Goal: Task Accomplishment & Management: Use online tool/utility

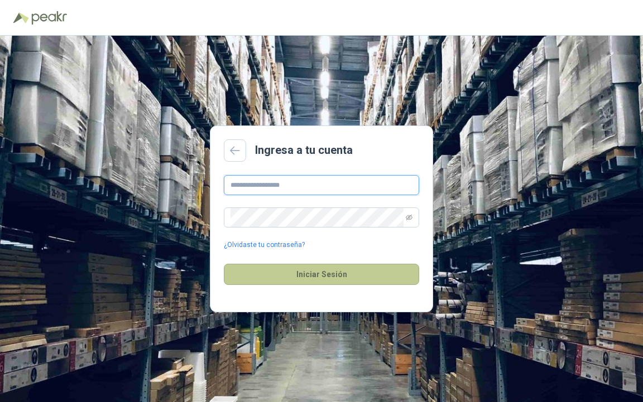
type input "**********"
click at [327, 278] on button "Iniciar Sesión" at bounding box center [321, 274] width 195 height 21
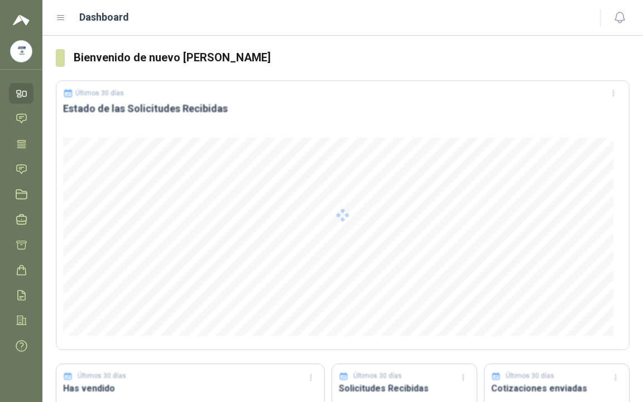
click at [409, 219] on div at bounding box center [343, 215] width 574 height 270
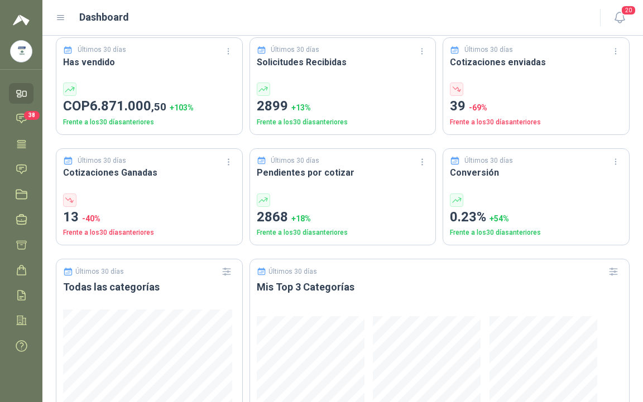
scroll to position [290, 0]
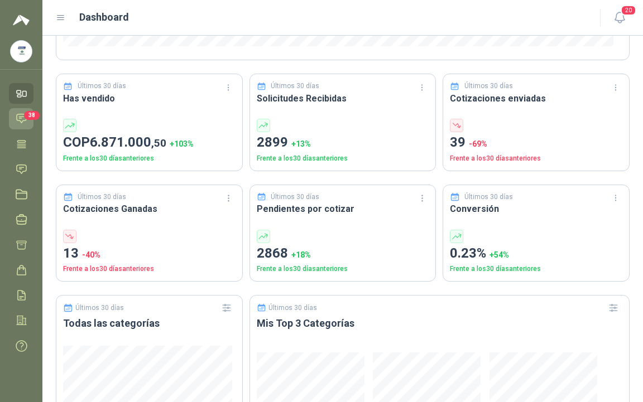
click at [25, 117] on span "38" at bounding box center [32, 115] width 16 height 9
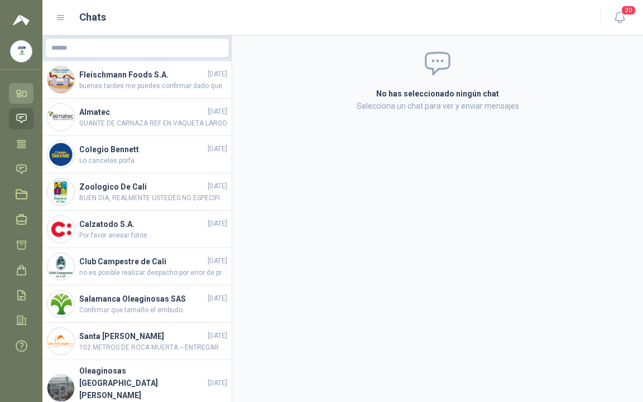
click at [21, 92] on icon at bounding box center [19, 91] width 4 height 3
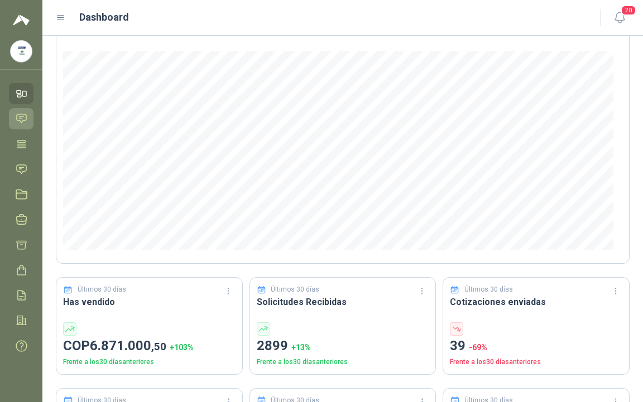
scroll to position [223, 0]
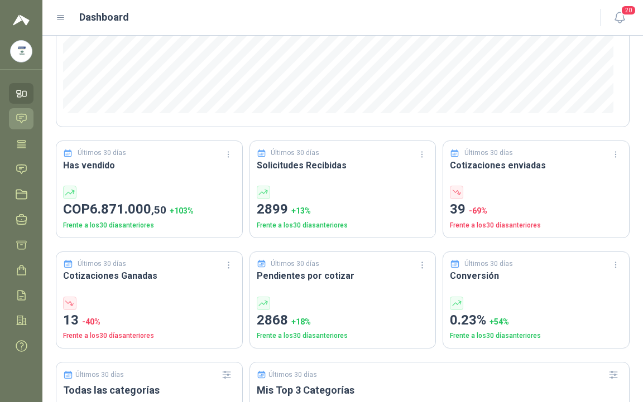
click at [312, 187] on div at bounding box center [343, 192] width 172 height 13
click at [270, 200] on p "2899 + 13 %" at bounding box center [343, 209] width 172 height 21
click at [281, 158] on h3 "Solicitudes Recibidas" at bounding box center [343, 165] width 172 height 14
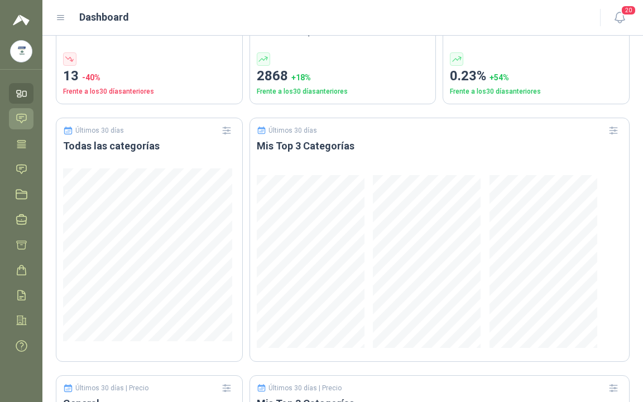
scroll to position [458, 0]
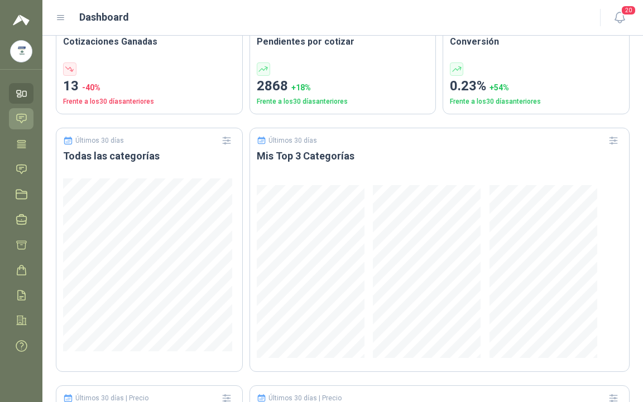
click at [21, 121] on icon at bounding box center [21, 118] width 9 height 9
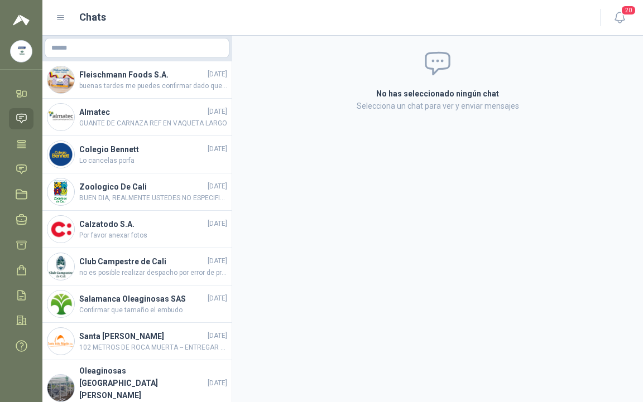
scroll to position [101, 0]
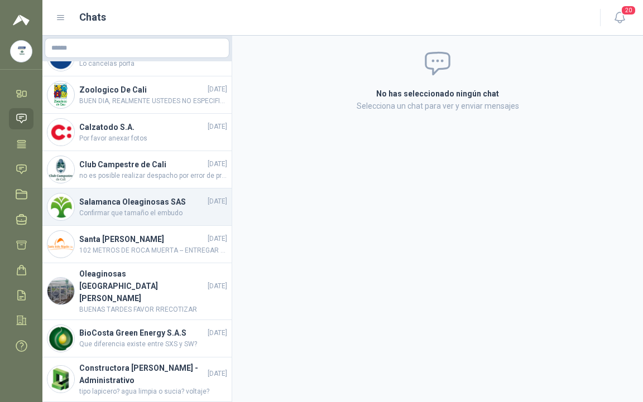
click at [138, 206] on h4 "Salamanca Oleaginosas SAS" at bounding box center [142, 202] width 126 height 12
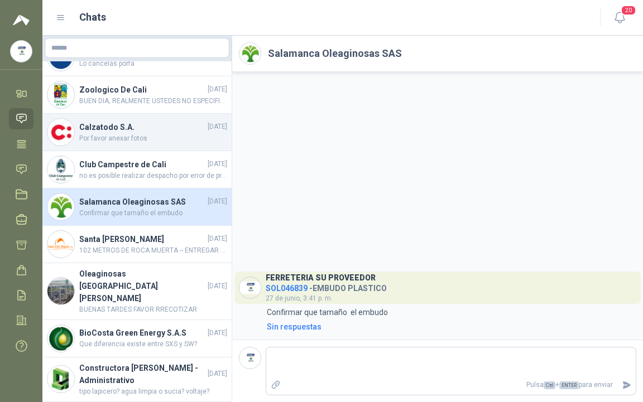
scroll to position [101, 0]
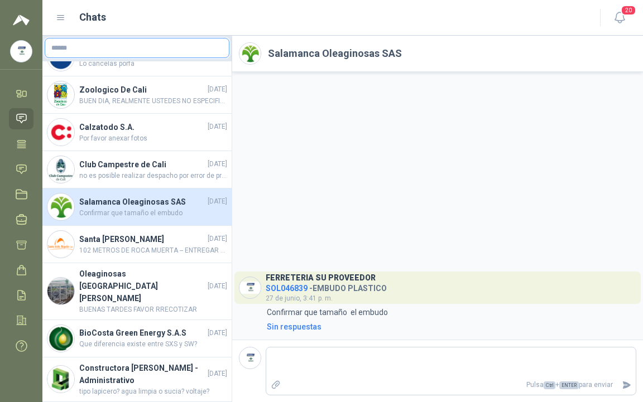
click at [111, 52] on input "text" at bounding box center [137, 48] width 184 height 19
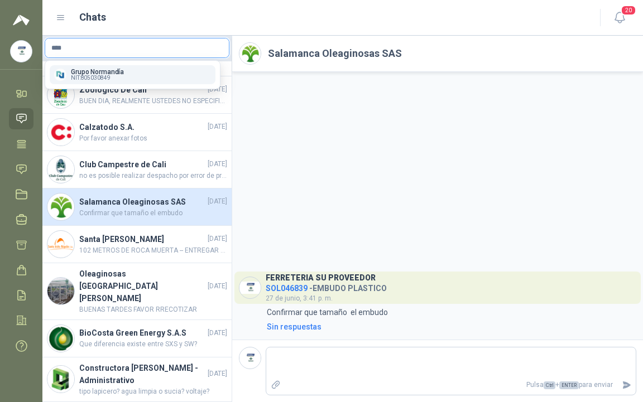
type input "****"
click at [108, 76] on span "NIT : 805030849" at bounding box center [91, 78] width 40 height 6
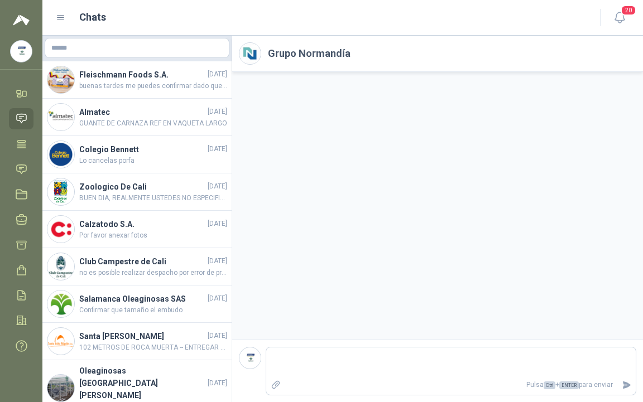
click at [20, 119] on icon at bounding box center [22, 119] width 12 height 12
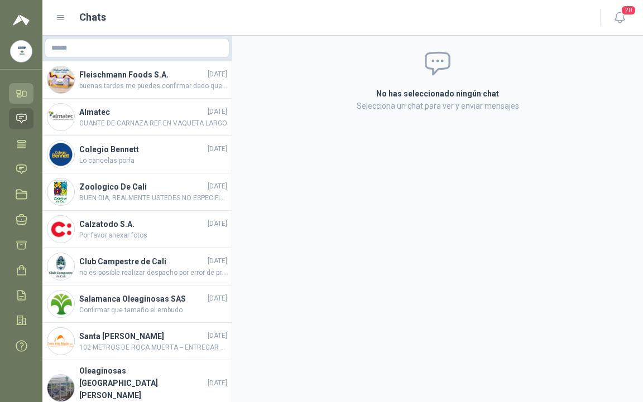
click at [18, 92] on icon at bounding box center [22, 94] width 12 height 12
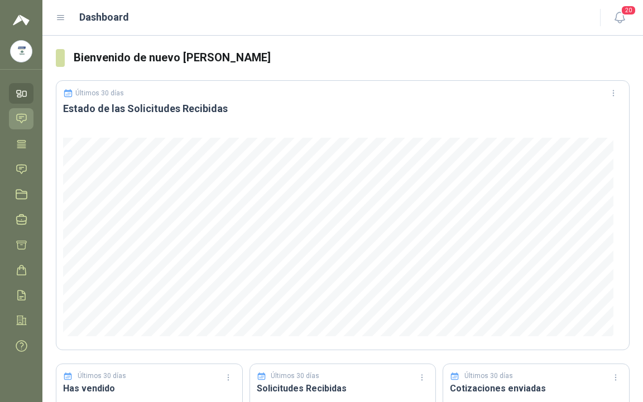
click at [21, 124] on icon at bounding box center [22, 119] width 12 height 12
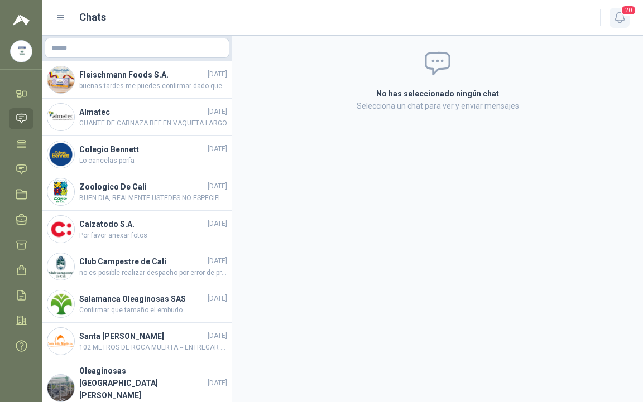
click at [616, 19] on icon "button" at bounding box center [620, 18] width 14 height 14
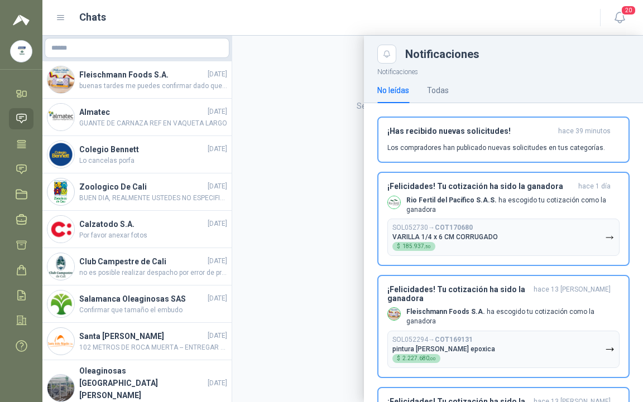
click at [548, 11] on div "Chats" at bounding box center [321, 17] width 531 height 16
click at [166, 52] on div at bounding box center [342, 219] width 600 height 367
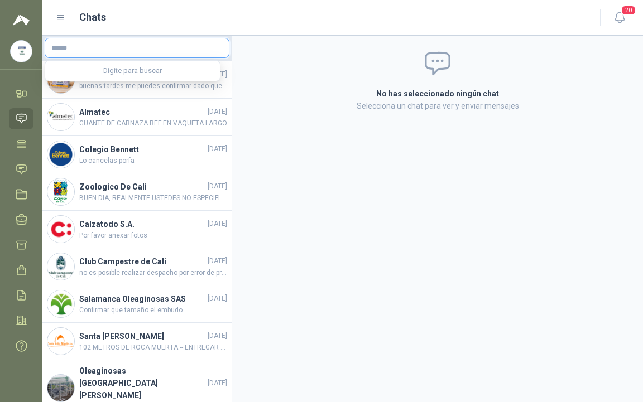
click at [166, 51] on input "text" at bounding box center [137, 48] width 184 height 19
type input "****"
click at [143, 71] on div "Grupo Normandía NIT : 805030849" at bounding box center [132, 75] width 157 height 12
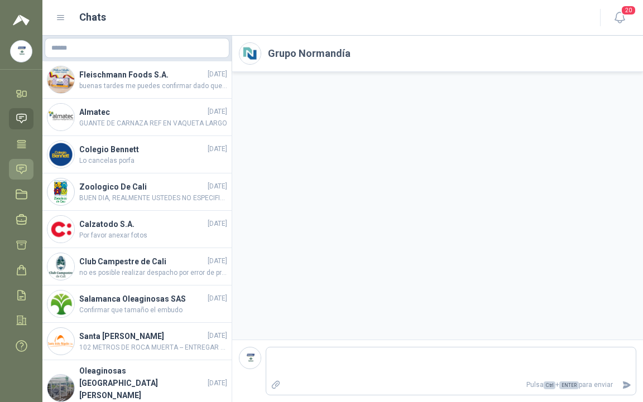
click at [28, 168] on link "Solicitudes" at bounding box center [21, 169] width 25 height 21
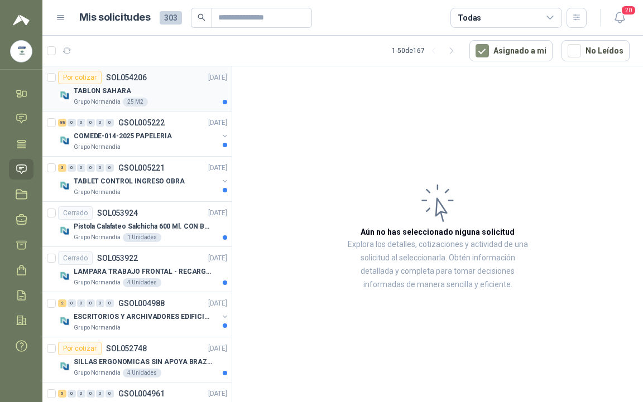
click at [103, 92] on p "TABLON SAHARA" at bounding box center [102, 91] width 57 height 11
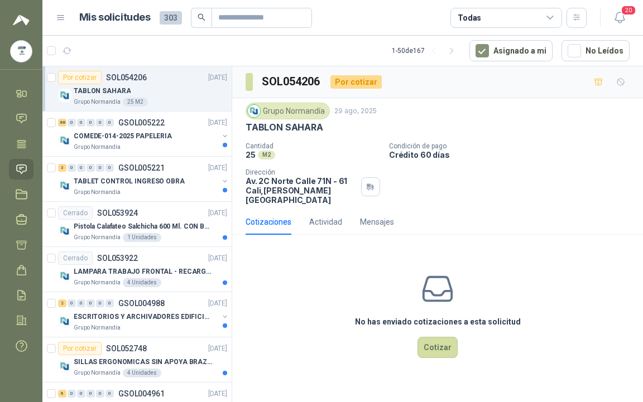
click at [95, 98] on p "Grupo Normandía" at bounding box center [97, 102] width 47 height 9
click at [99, 133] on p "COMEDE-014-2025 PAPELERIA" at bounding box center [123, 136] width 98 height 11
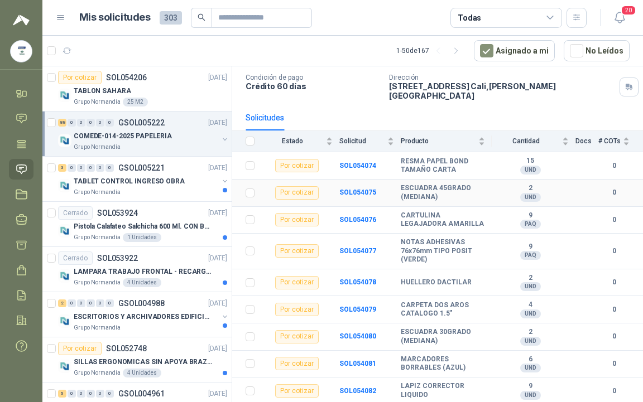
scroll to position [112, 0]
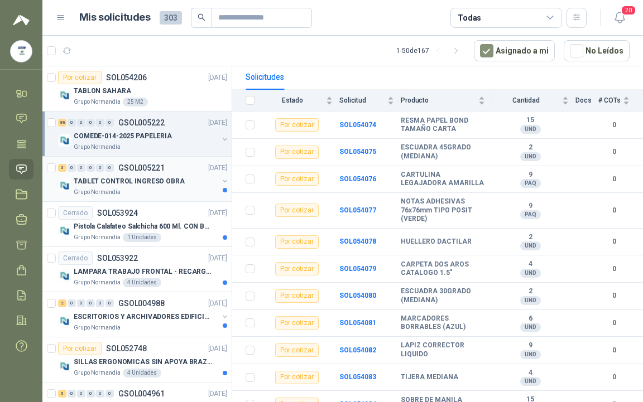
click at [85, 190] on p "Grupo Normandía" at bounding box center [97, 192] width 47 height 9
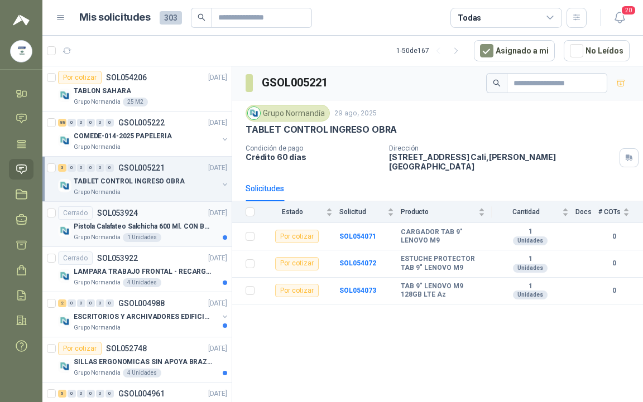
click at [97, 232] on div "Pistola Calafateo Salchicha 600 Ml. CON BOQUILLA" at bounding box center [150, 226] width 153 height 13
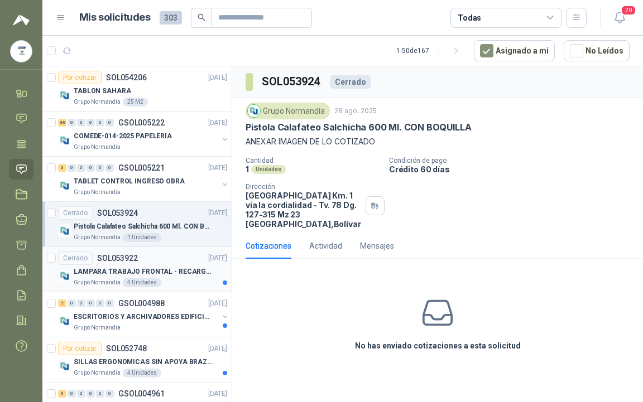
click at [99, 272] on p "LAMPARA TRABAJO FRONTAL - RECARGABLE" at bounding box center [143, 272] width 139 height 11
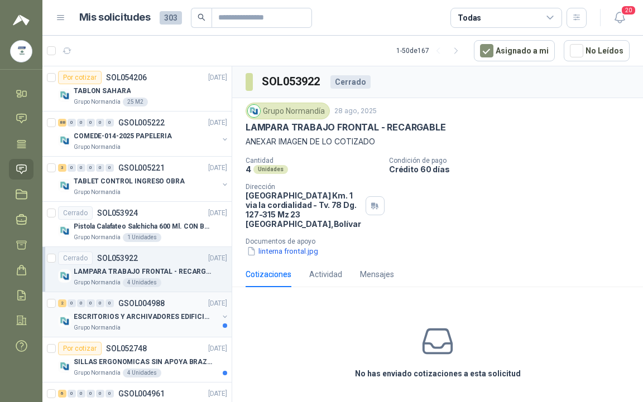
click at [119, 320] on p "ESCRITORIOS Y ARCHIVADORES EDIFICIO E" at bounding box center [143, 317] width 139 height 11
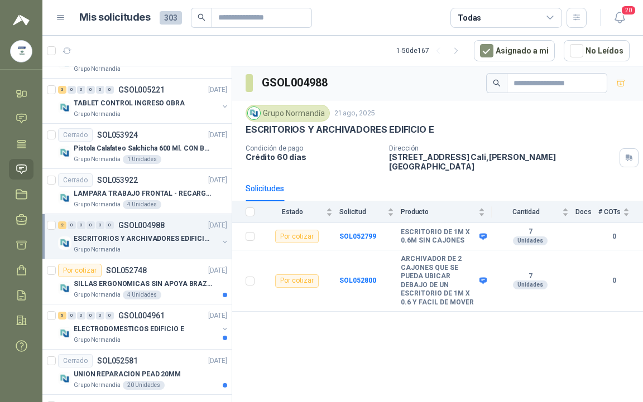
scroll to position [112, 0]
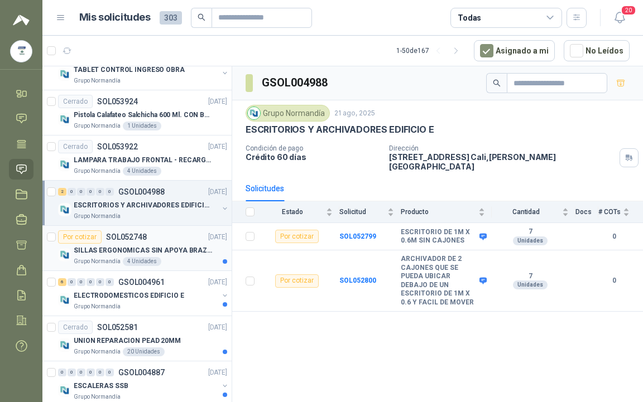
click at [95, 254] on p "SILLAS ERGONOMICAS SIN APOYA BRAZOS" at bounding box center [143, 251] width 139 height 11
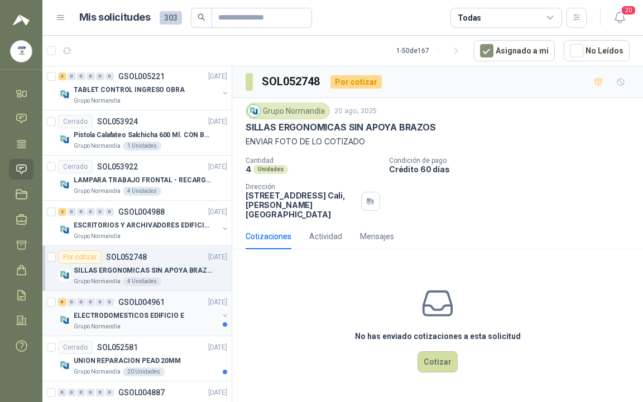
scroll to position [112, 0]
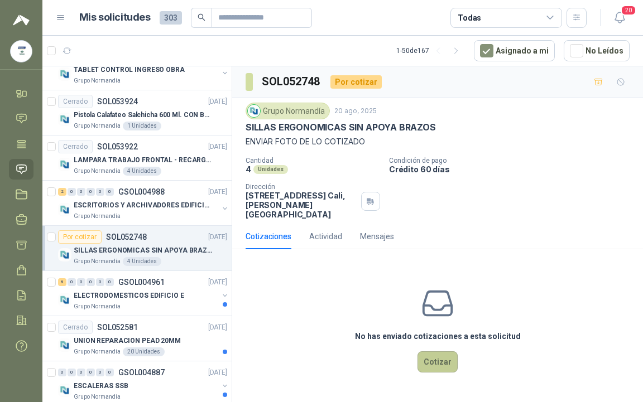
click at [430, 354] on button "Cotizar" at bounding box center [437, 362] width 40 height 21
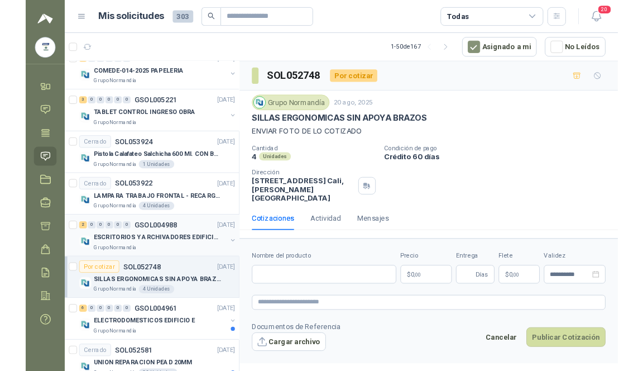
scroll to position [0, 0]
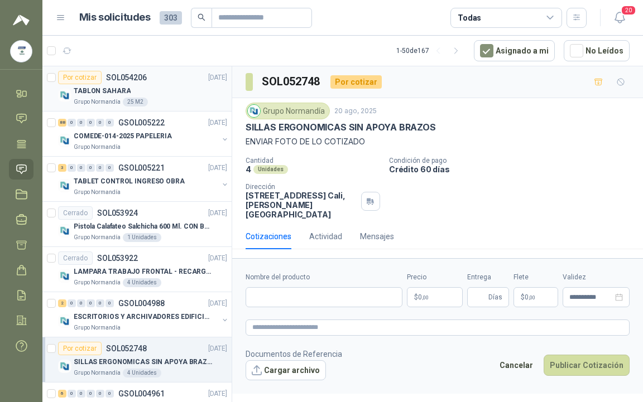
click at [92, 93] on p "TABLON SAHARA" at bounding box center [102, 91] width 57 height 11
